Goal: Transaction & Acquisition: Purchase product/service

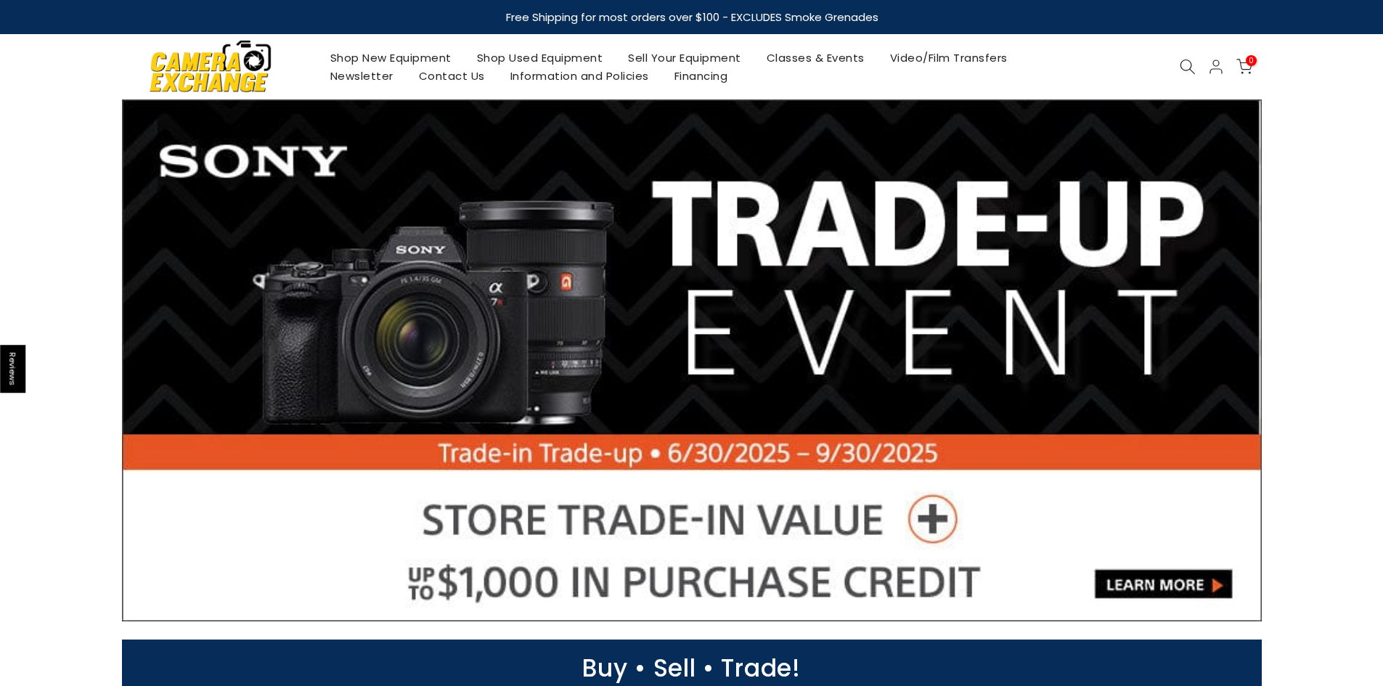
click at [381, 57] on link "Shop New Equipment" at bounding box center [390, 58] width 147 height 18
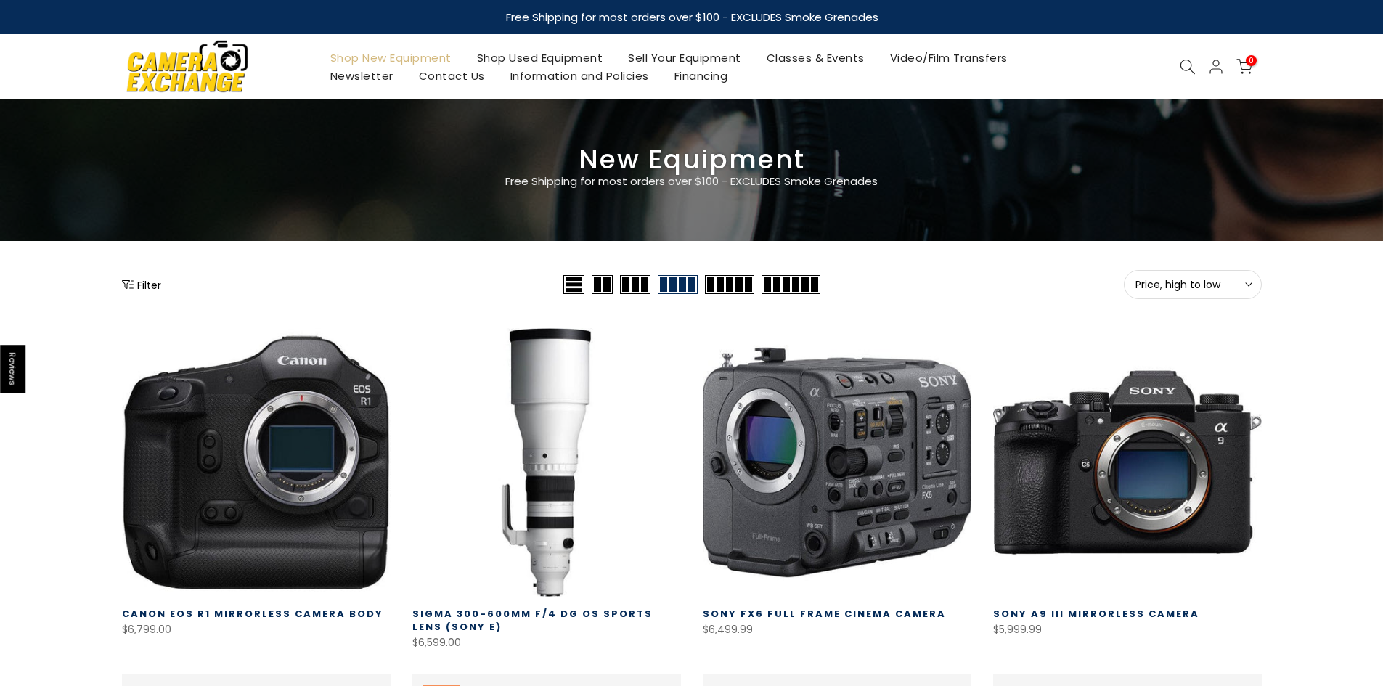
drag, startPoint x: 151, startPoint y: 299, endPoint x: 151, endPoint y: 288, distance: 10.9
click at [151, 286] on button "Filter" at bounding box center [141, 284] width 39 height 15
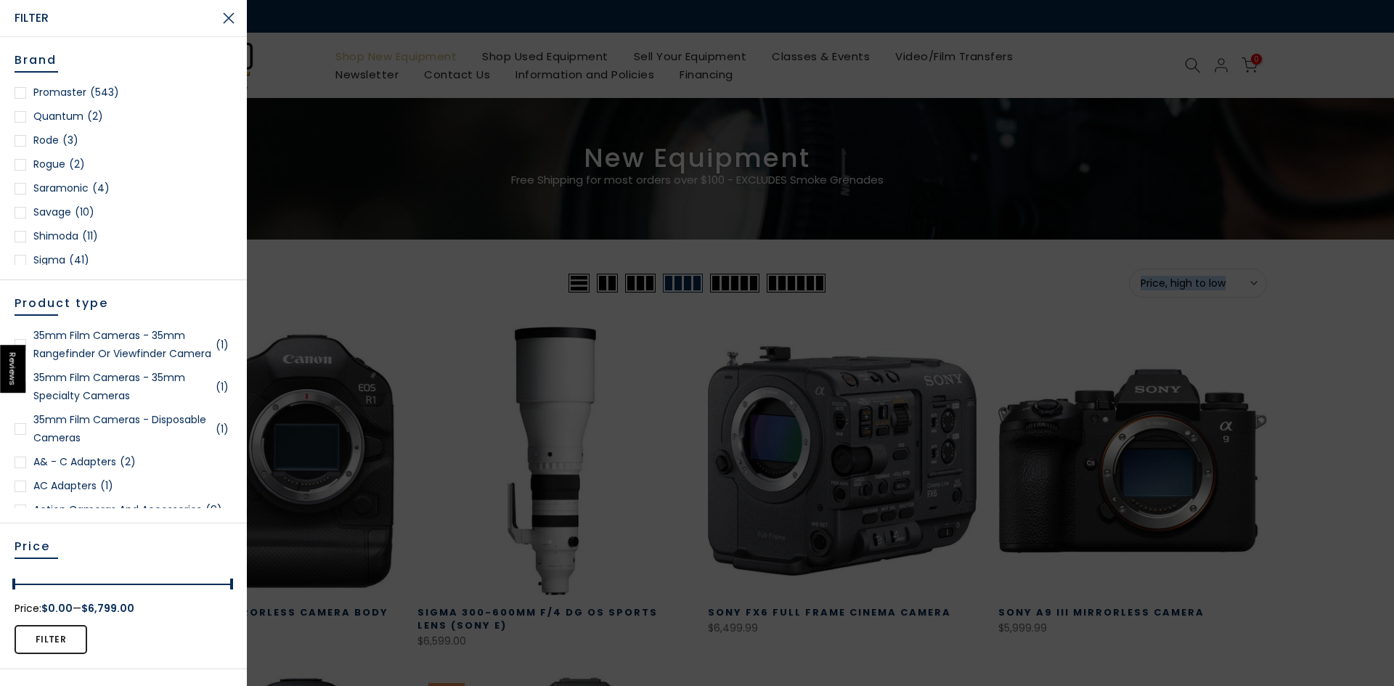
scroll to position [1888, 0]
click at [21, 182] on div at bounding box center [21, 188] width 12 height 12
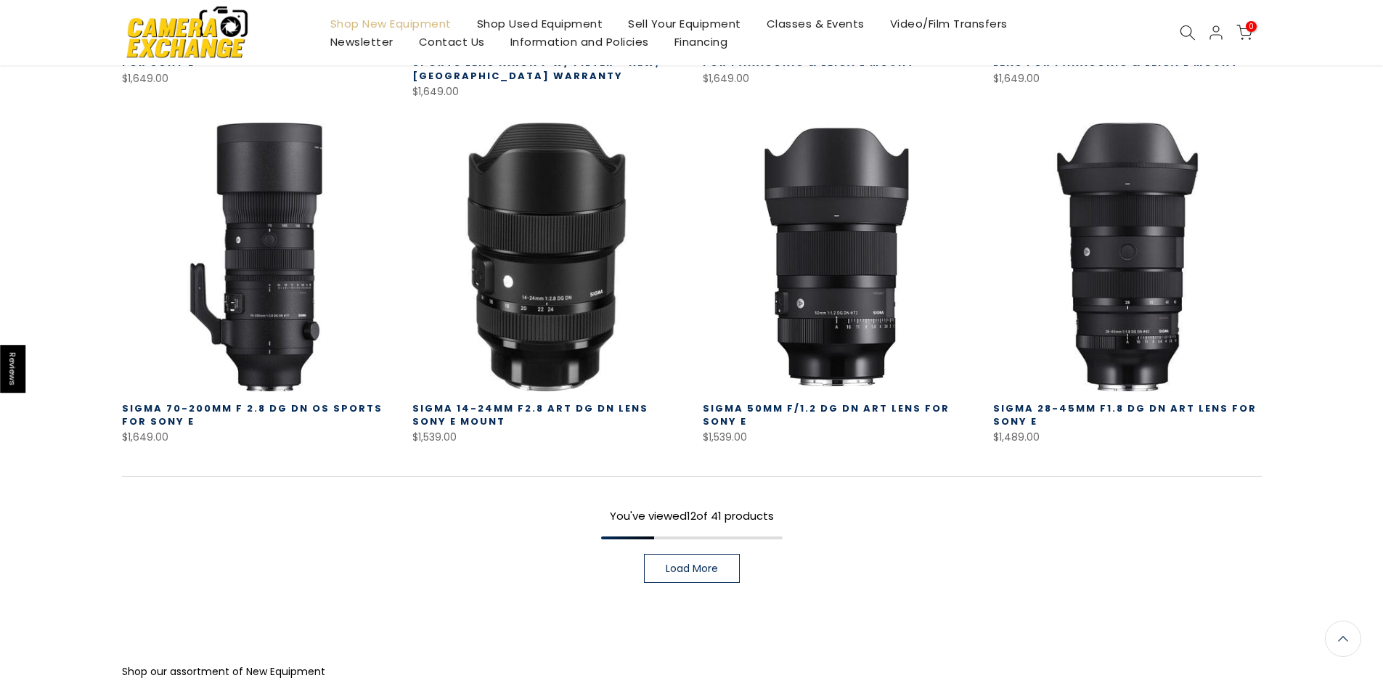
scroll to position [982, 0]
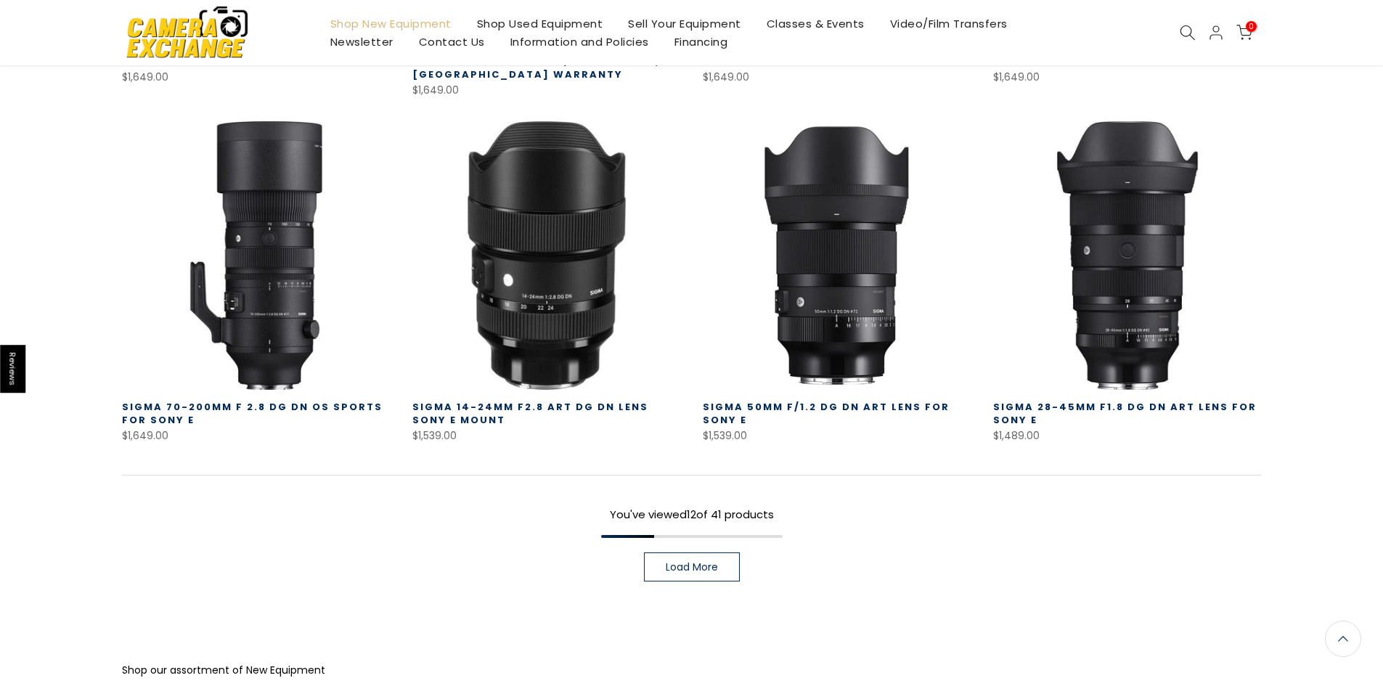
click at [696, 569] on span "Load More" at bounding box center [692, 567] width 52 height 10
